Goal: Task Accomplishment & Management: Use online tool/utility

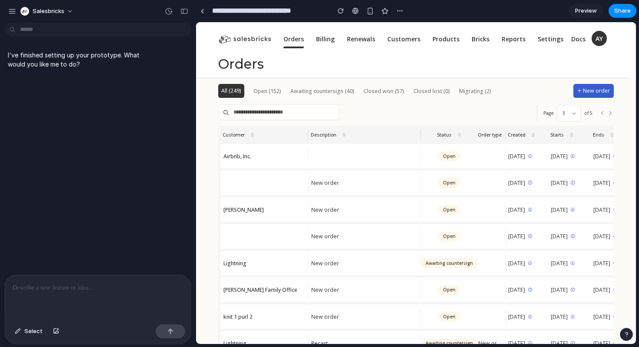
click at [70, 292] on p at bounding box center [98, 287] width 170 height 10
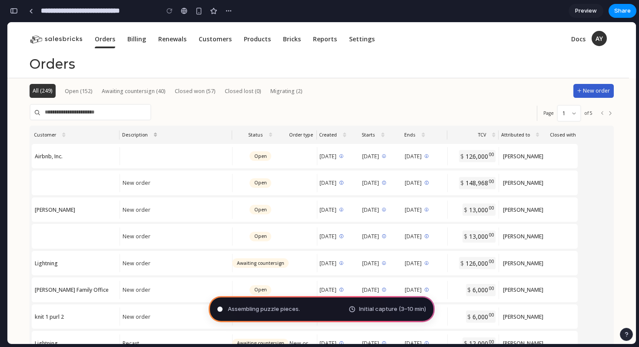
scroll to position [408, 0]
type input "**********"
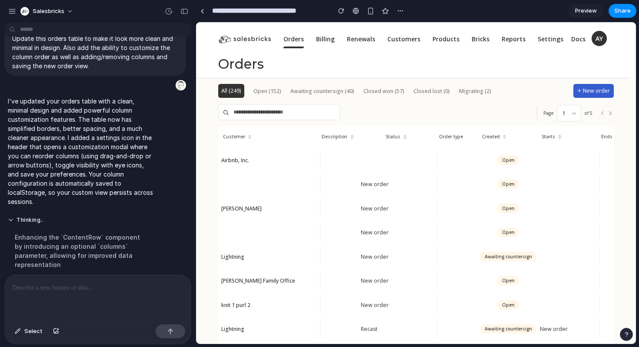
scroll to position [0, 0]
drag, startPoint x: 374, startPoint y: 183, endPoint x: 369, endPoint y: 151, distance: 32.2
click at [372, 156] on div at bounding box center [396, 158] width 75 height 23
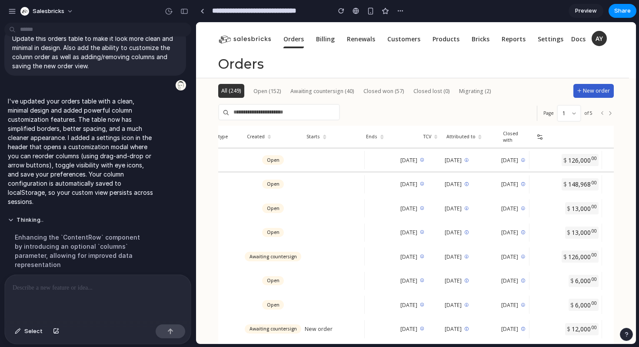
scroll to position [0, 366]
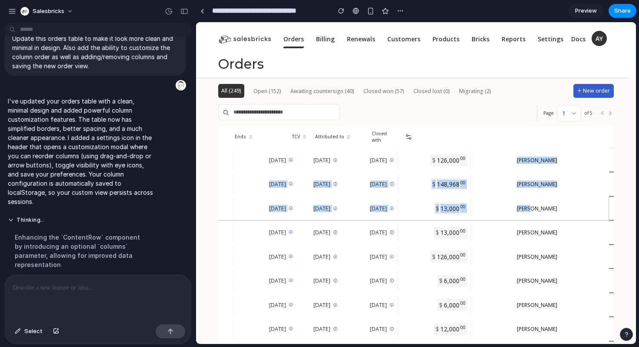
drag, startPoint x: 512, startPoint y: 166, endPoint x: 552, endPoint y: 205, distance: 55.6
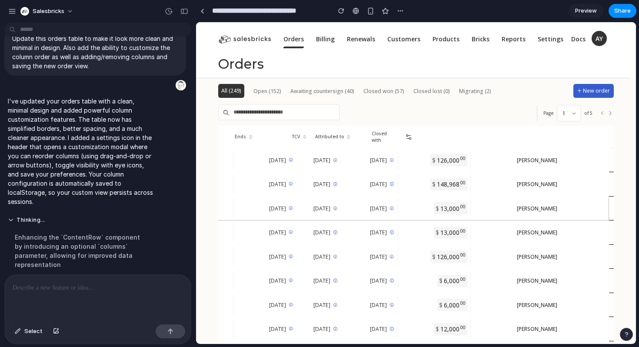
click at [492, 218] on div at bounding box center [490, 208] width 44 height 23
click at [412, 139] on icon at bounding box center [408, 136] width 7 height 7
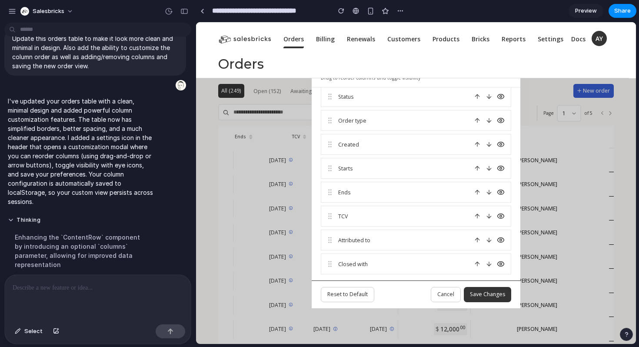
scroll to position [0, 0]
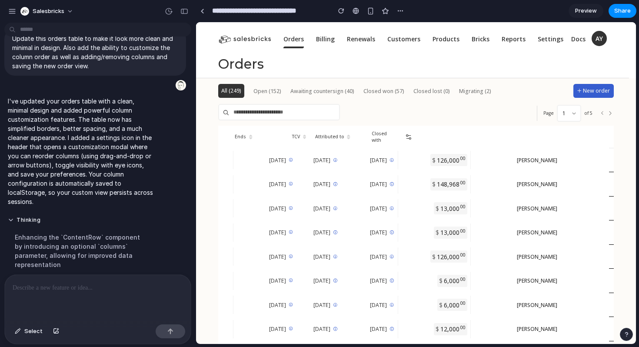
click at [412, 139] on icon at bounding box center [408, 136] width 7 height 7
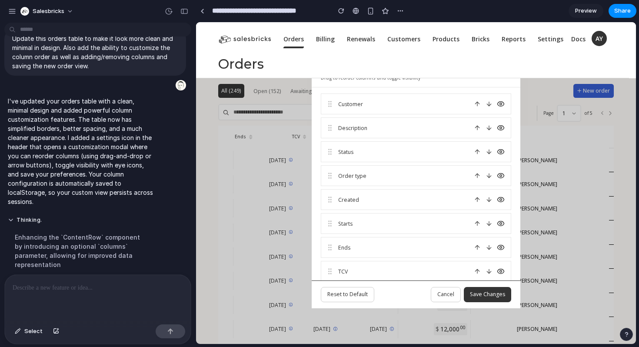
click at [439, 292] on span "Cancel" at bounding box center [445, 293] width 17 height 7
